Goal: Check status

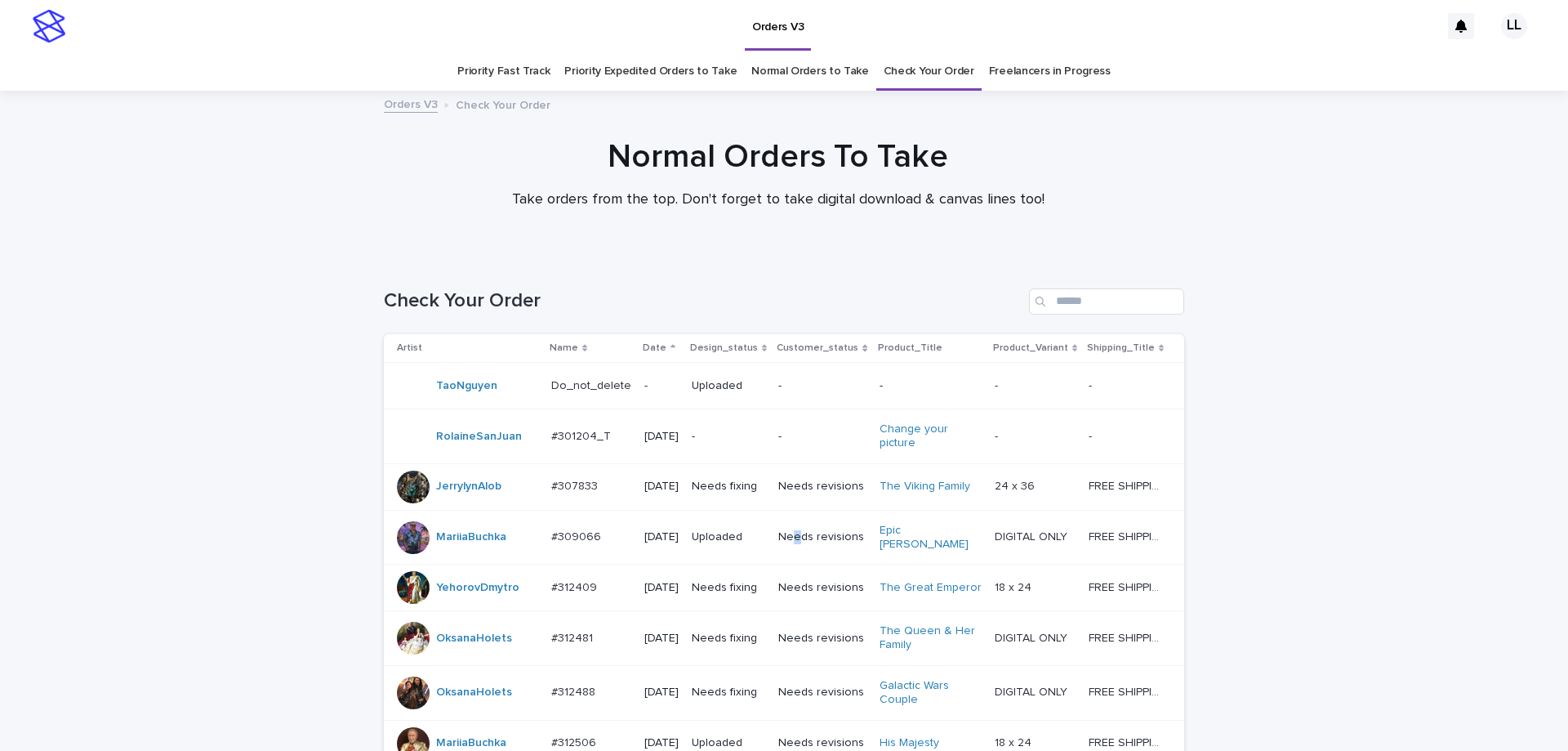
click at [797, 544] on p "Needs revisions" at bounding box center [822, 537] width 87 height 14
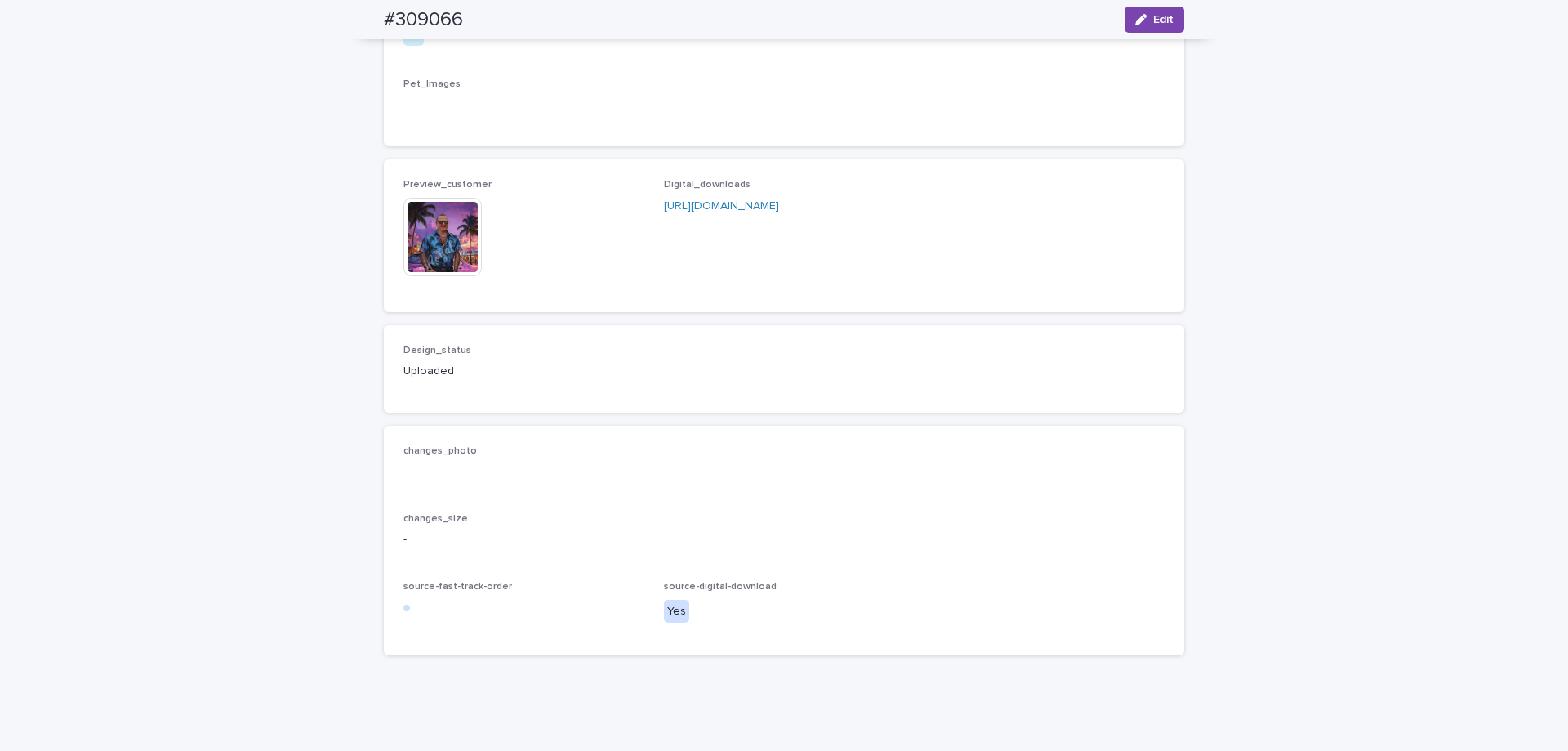
scroll to position [981, 0]
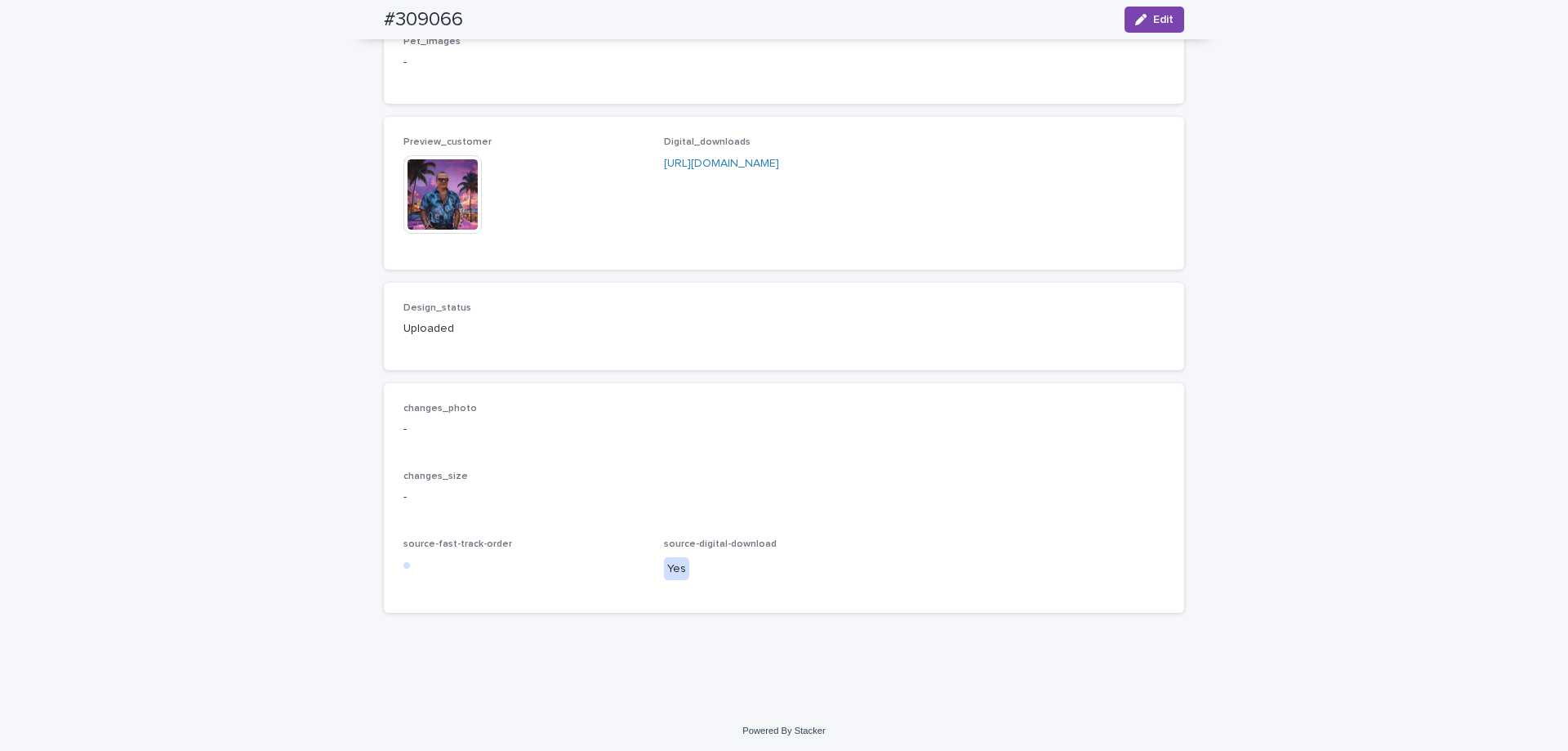
click at [457, 234] on img at bounding box center [442, 194] width 79 height 79
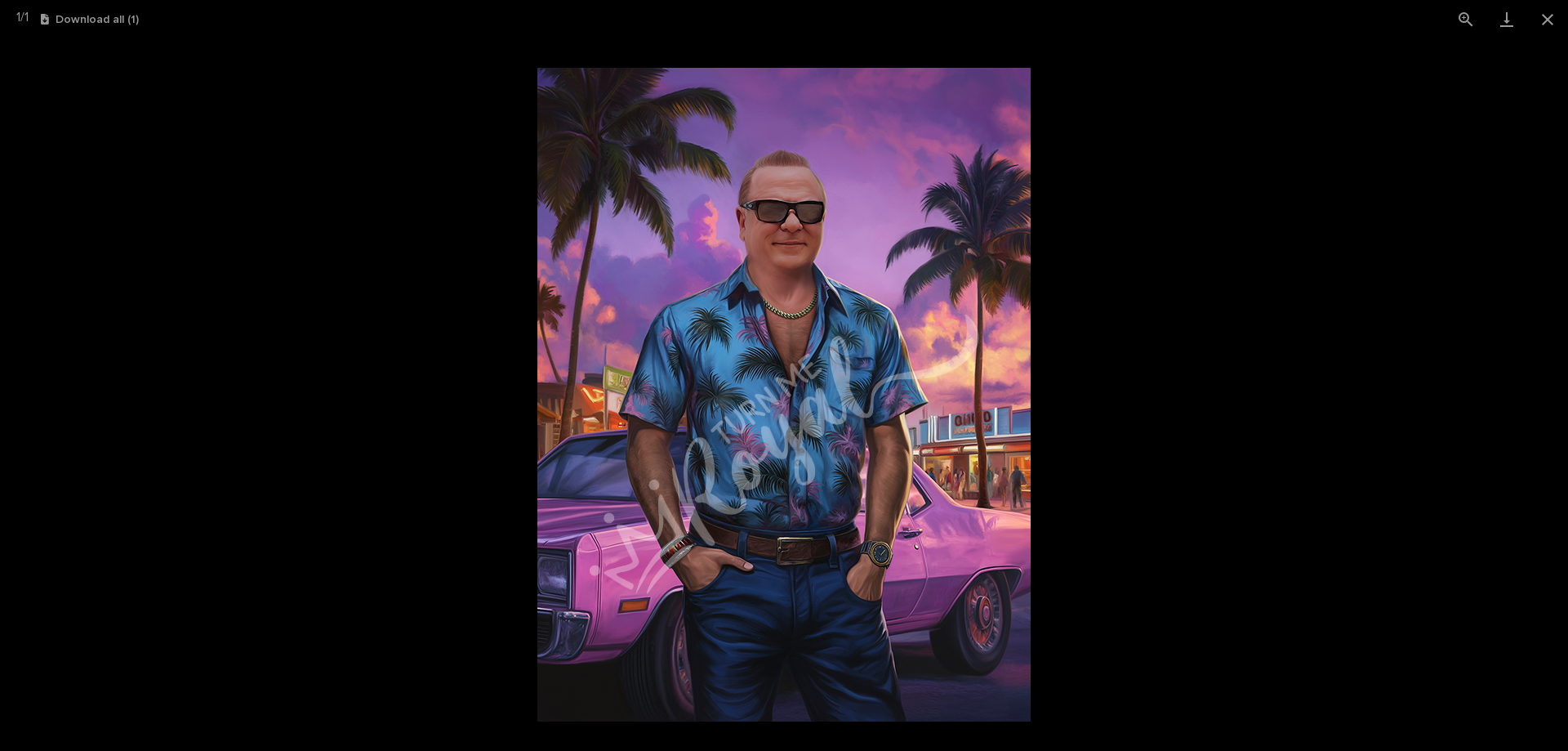
click at [111, 116] on picture at bounding box center [784, 394] width 1568 height 712
click at [71, 102] on picture at bounding box center [784, 394] width 1568 height 712
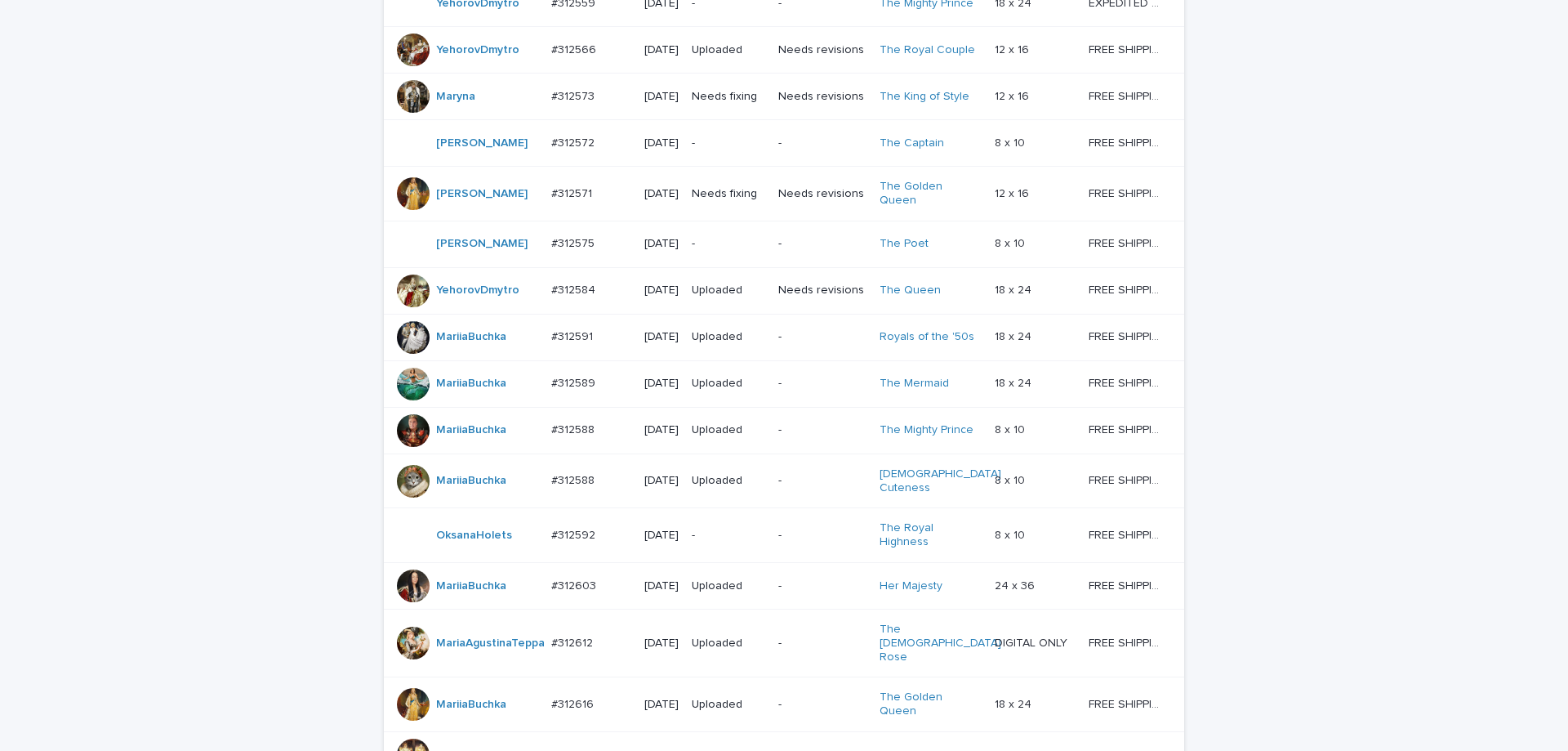
scroll to position [52, 0]
